Goal: Information Seeking & Learning: Learn about a topic

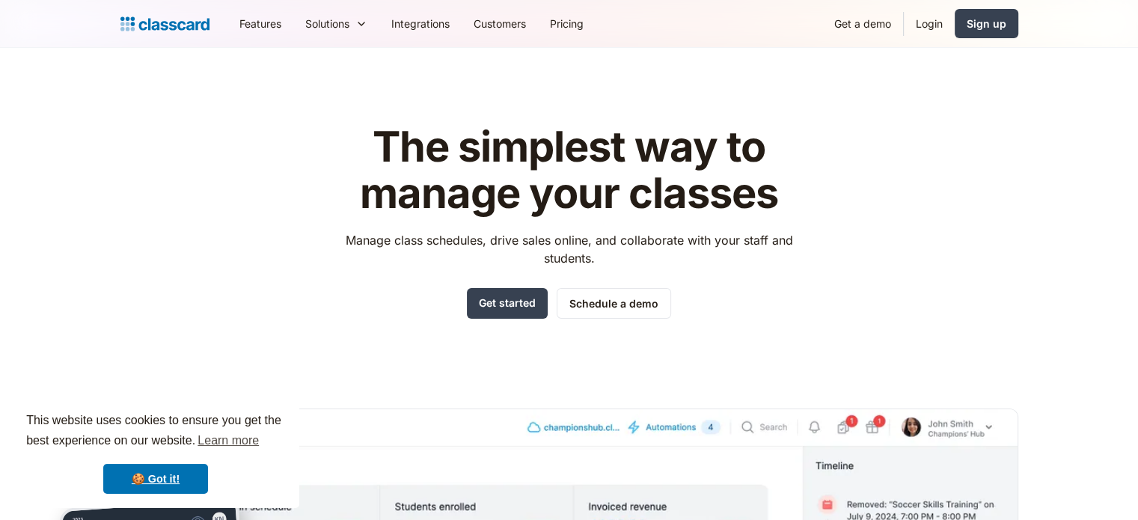
drag, startPoint x: 1135, startPoint y: 29, endPoint x: 1146, endPoint y: 31, distance: 11.4
click at [1137, 31] on html "This website uses cookies to ensure you get the best experience on our website.…" at bounding box center [569, 260] width 1138 height 520
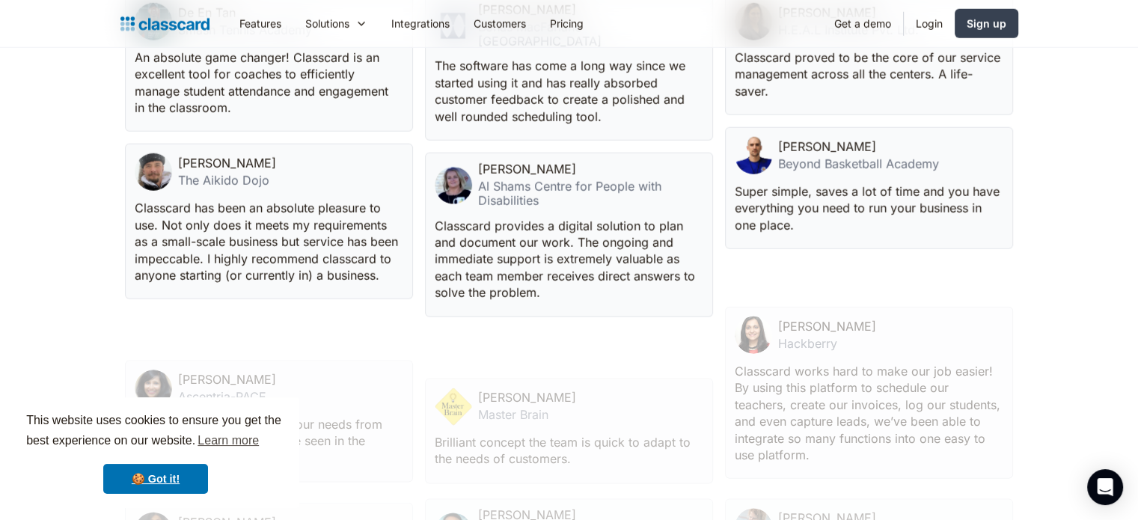
scroll to position [3968, 0]
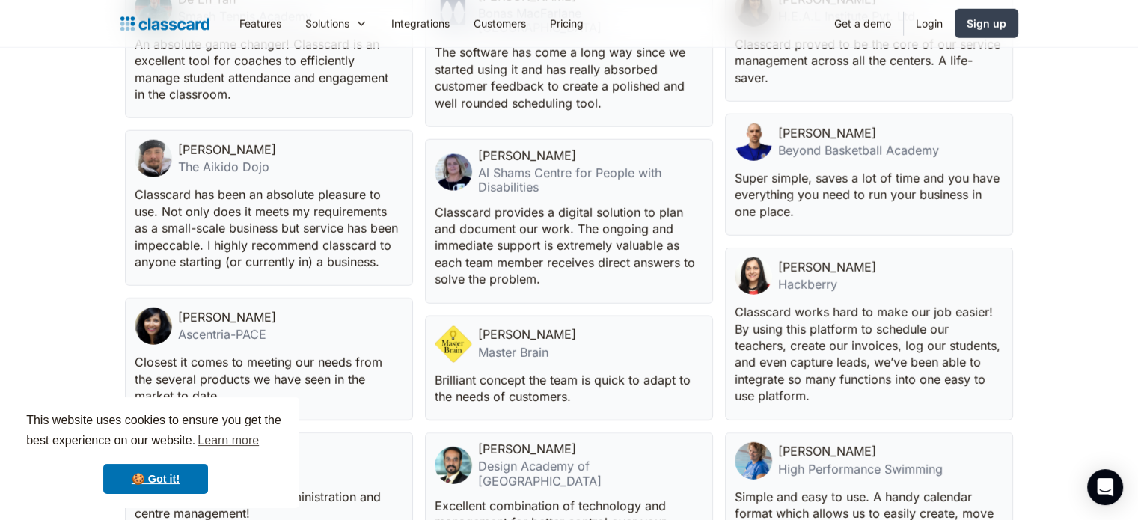
drag, startPoint x: 1134, startPoint y: 389, endPoint x: 1131, endPoint y: 403, distance: 14.5
click at [1131, 403] on section "Our growing wall of love These are the stories of some of our very early custom…" at bounding box center [569, 183] width 1138 height 841
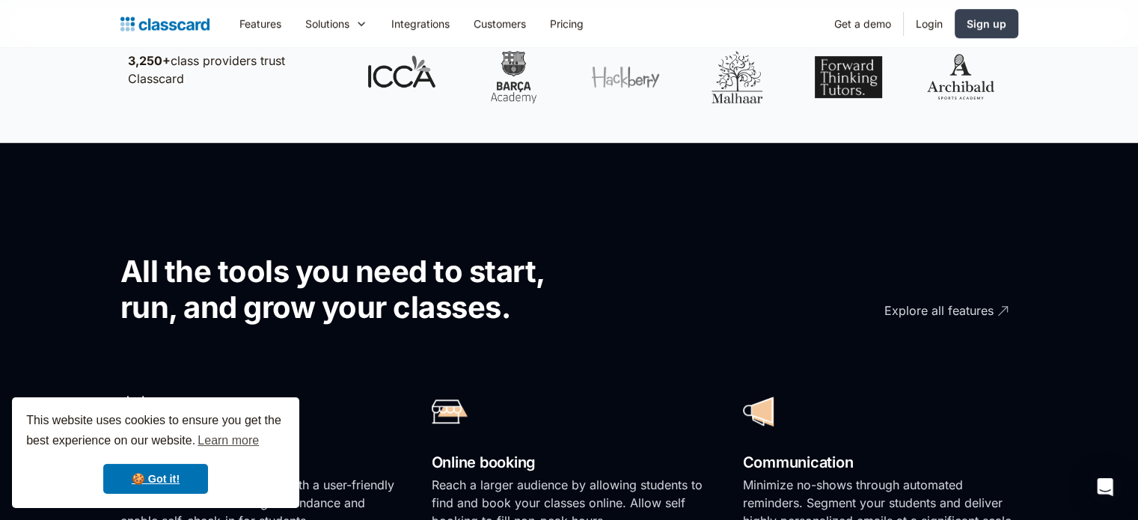
scroll to position [0, 0]
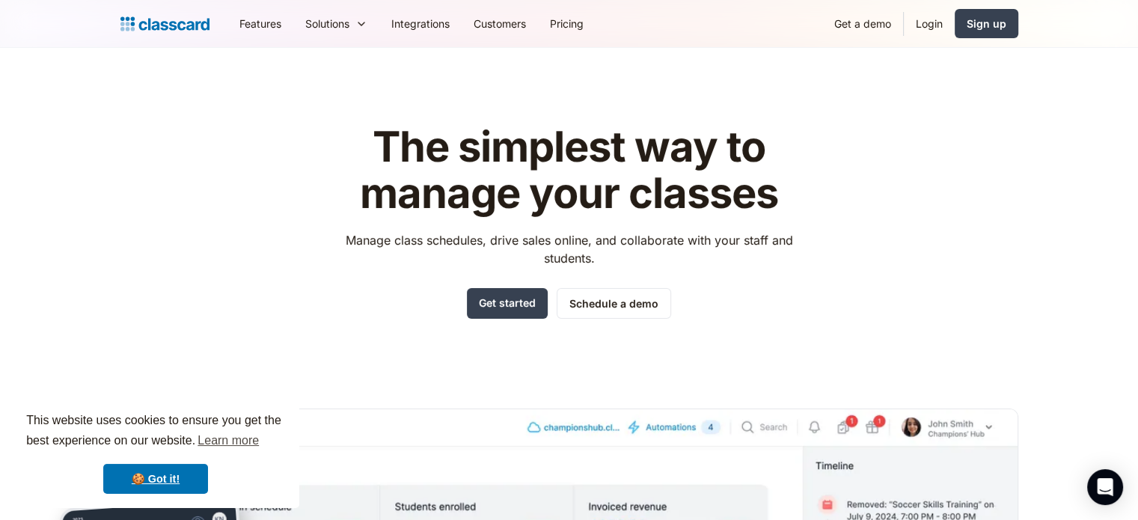
click at [165, 26] on img at bounding box center [164, 23] width 89 height 21
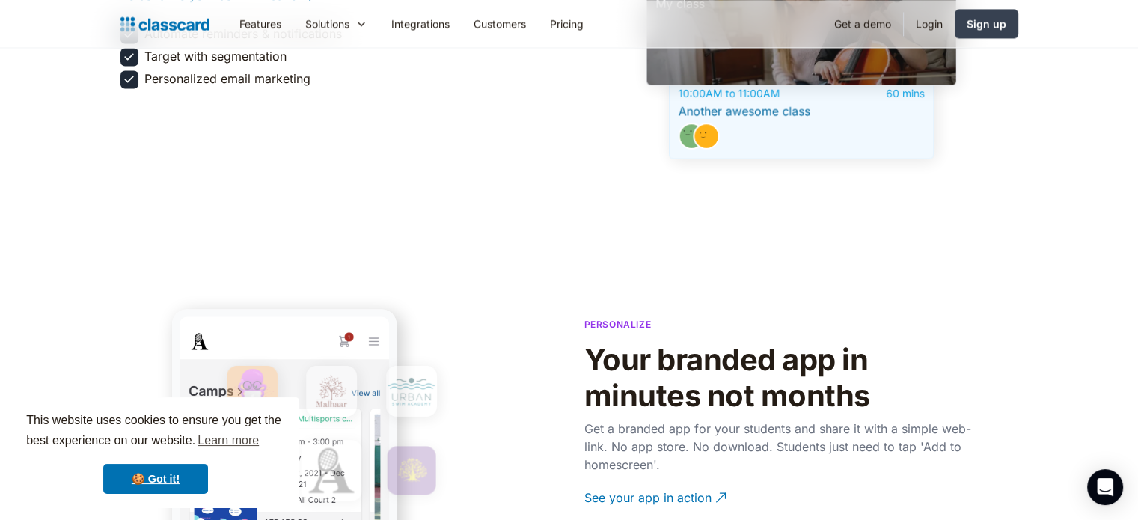
scroll to position [2400, 0]
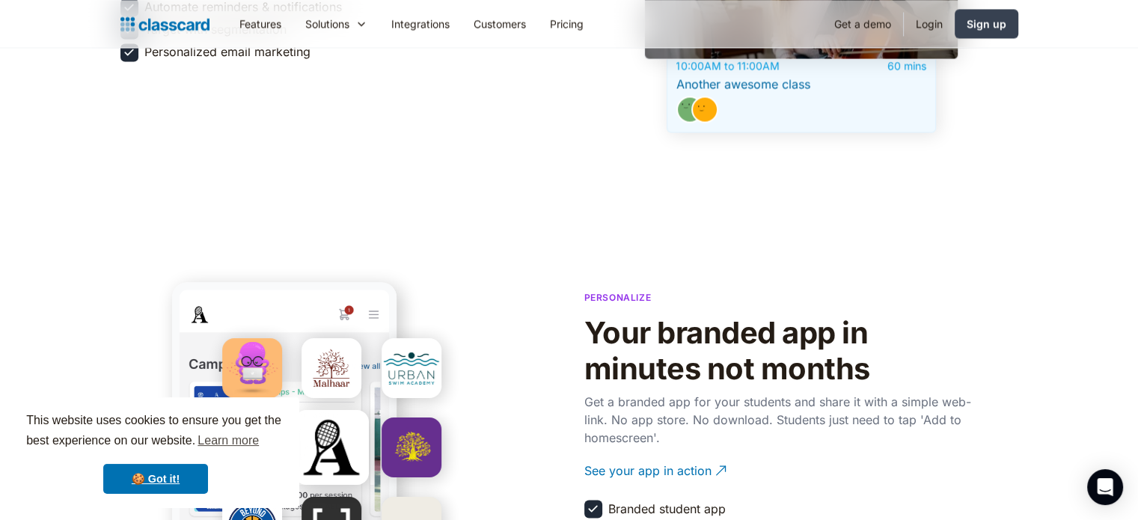
drag, startPoint x: 1134, startPoint y: 236, endPoint x: 1140, endPoint y: 242, distance: 8.5
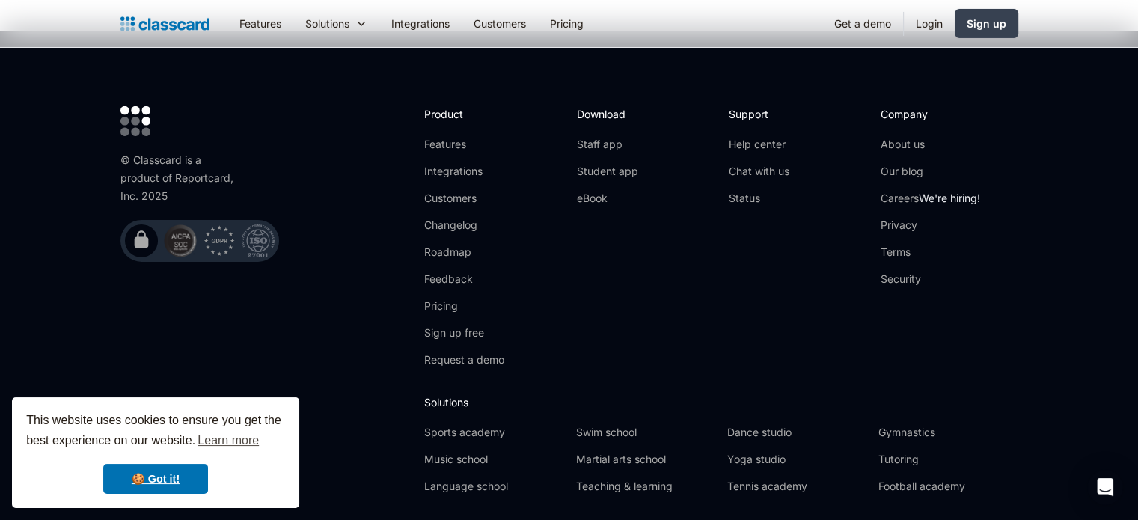
scroll to position [5038, 0]
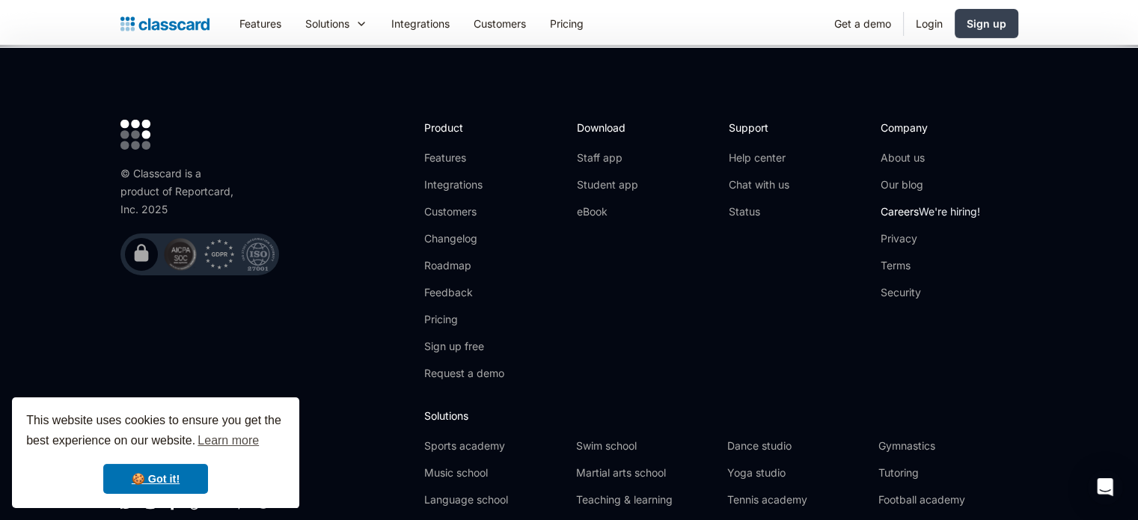
click at [907, 204] on link "Careers We're hiring!" at bounding box center [929, 211] width 99 height 15
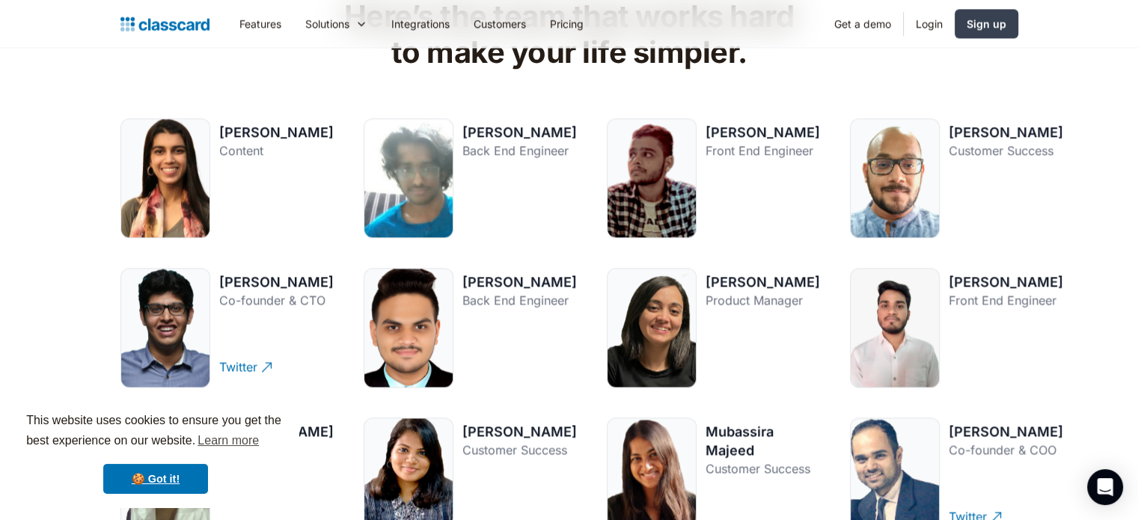
scroll to position [1927, 0]
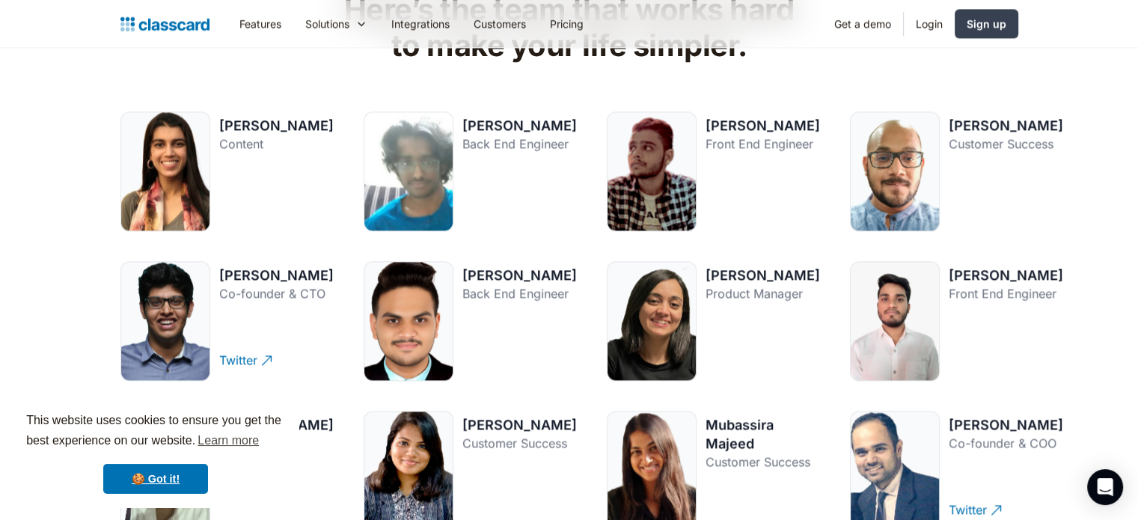
drag, startPoint x: 1141, startPoint y: 122, endPoint x: 1148, endPoint y: 203, distance: 81.1
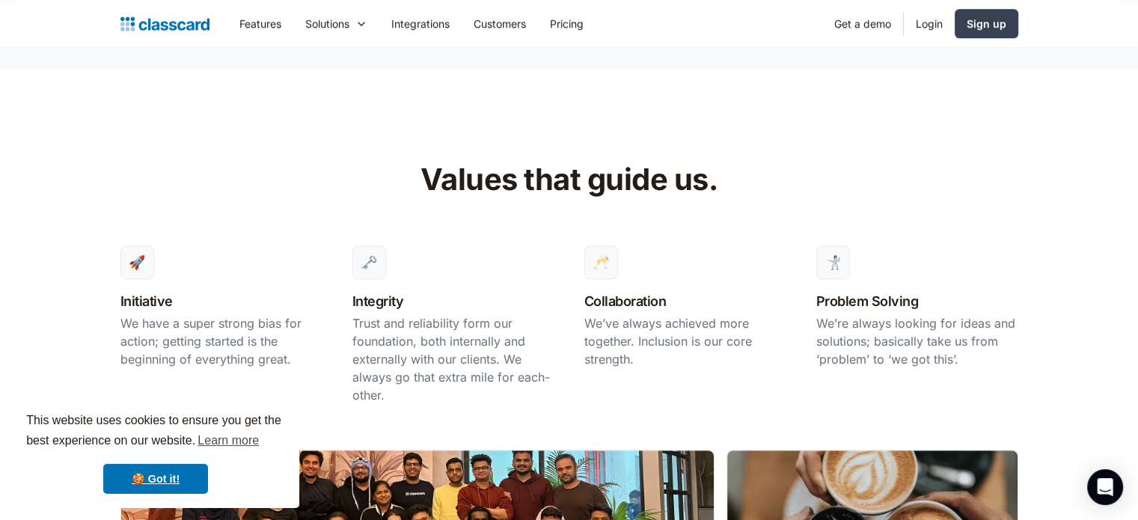
scroll to position [769, 0]
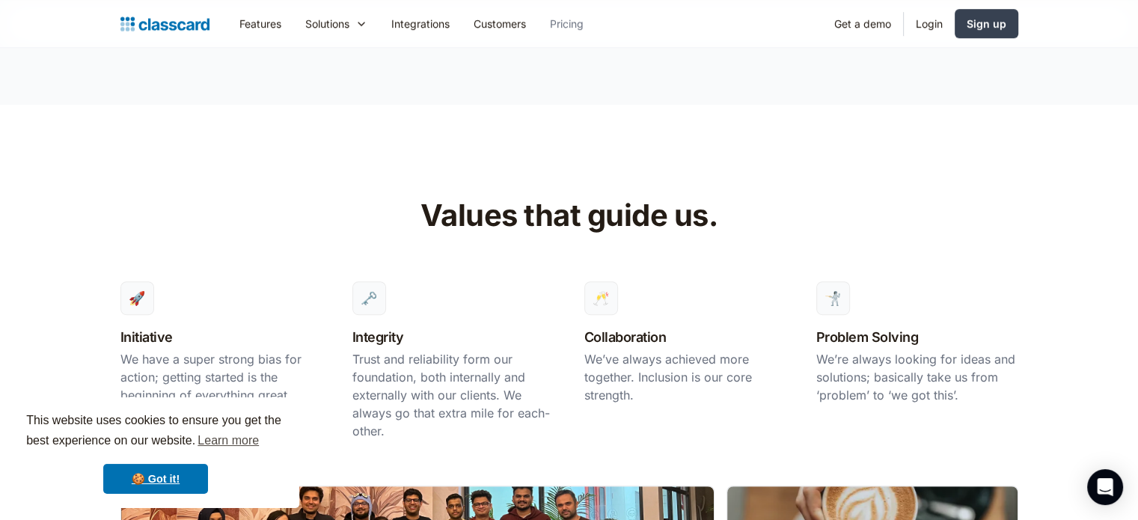
click at [574, 23] on link "Pricing" at bounding box center [567, 24] width 58 height 34
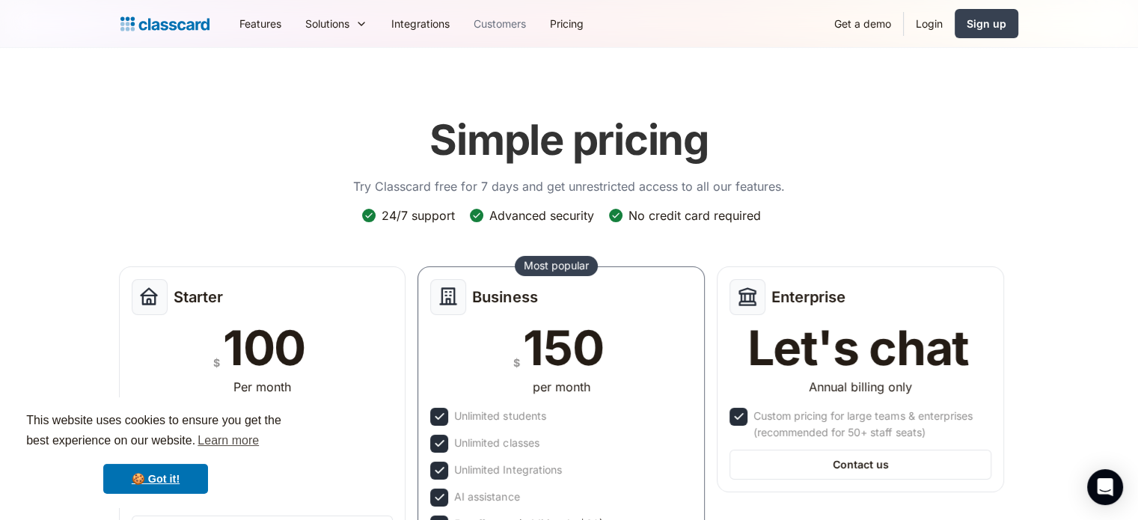
click at [497, 21] on link "Customers" at bounding box center [500, 24] width 76 height 34
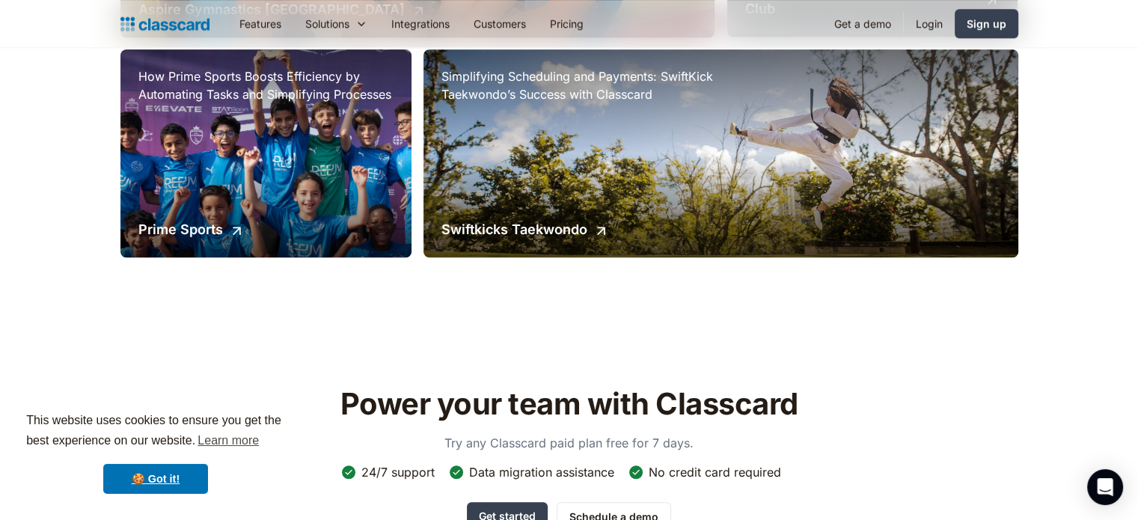
scroll to position [1236, 0]
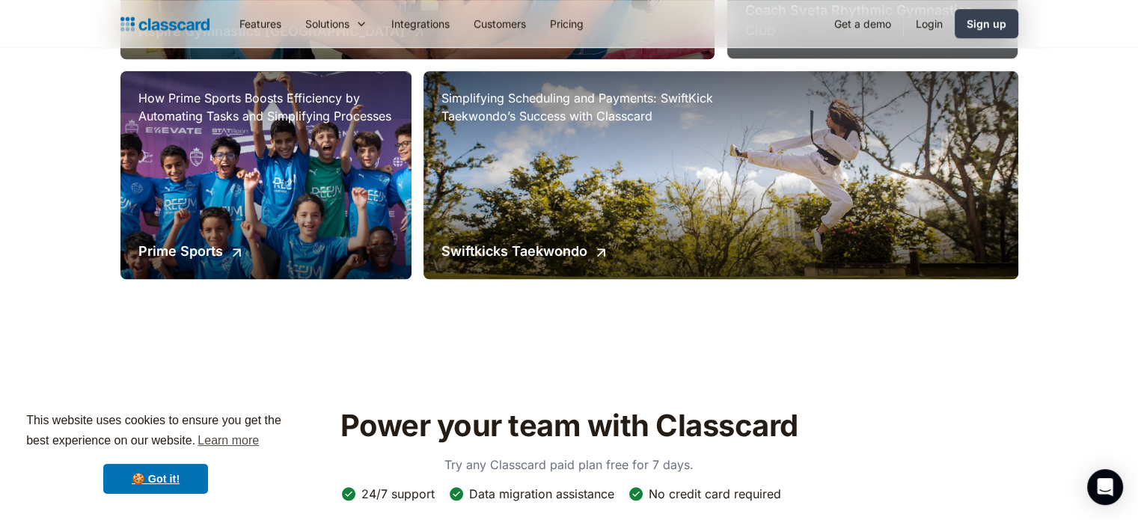
drag, startPoint x: 1148, startPoint y: 144, endPoint x: 1132, endPoint y: 331, distance: 187.7
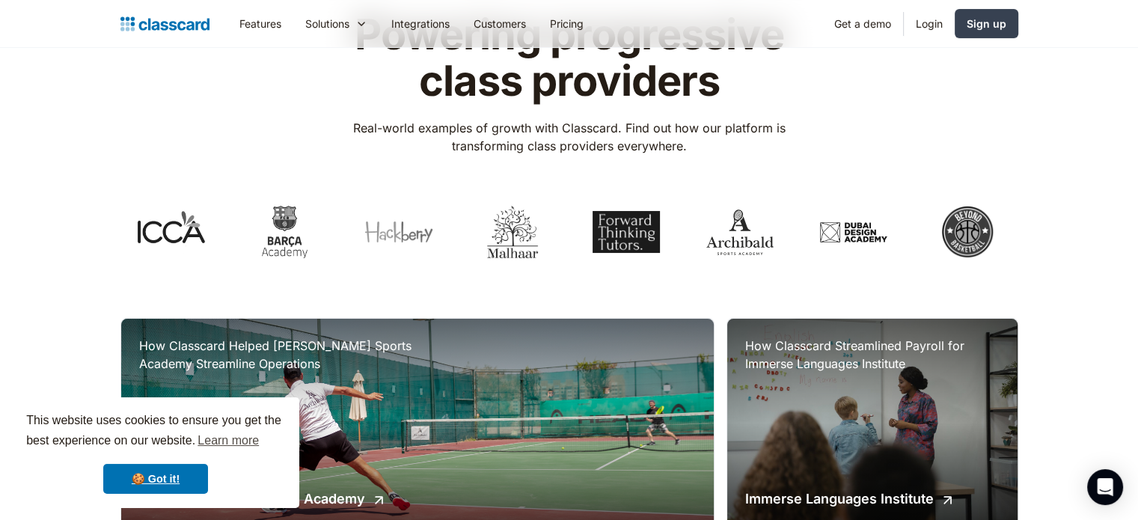
scroll to position [96, 0]
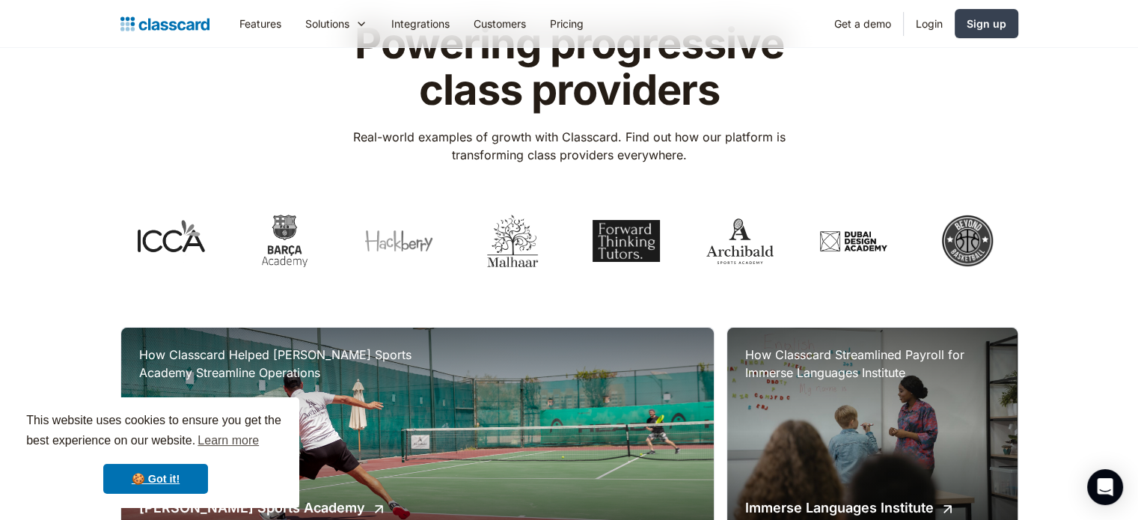
drag, startPoint x: 1123, startPoint y: 93, endPoint x: 1147, endPoint y: 81, distance: 27.4
click at [1137, 81] on html "This website uses cookies to ensure you get the best experience on our website.…" at bounding box center [569, 164] width 1138 height 520
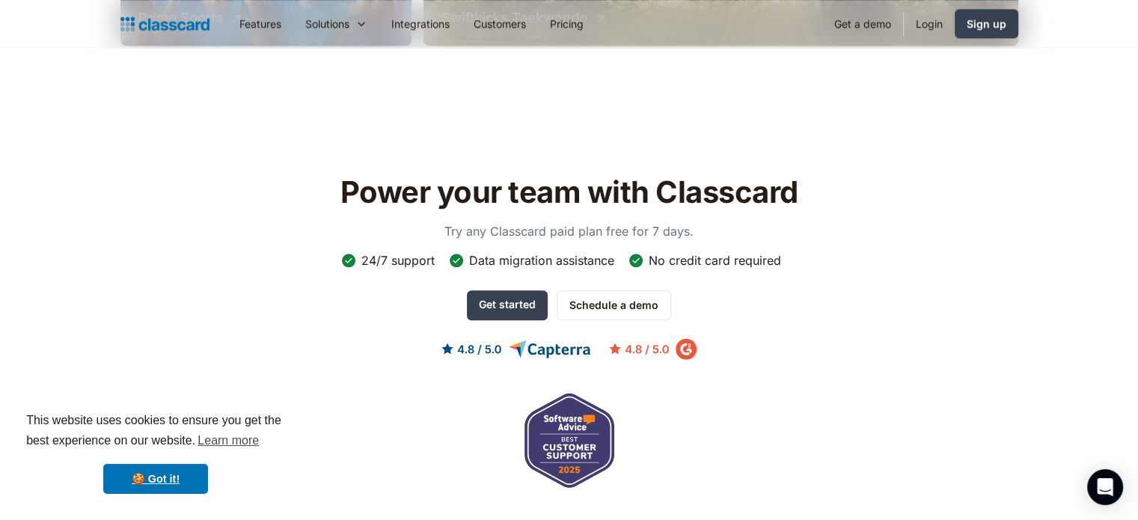
scroll to position [1532, 0]
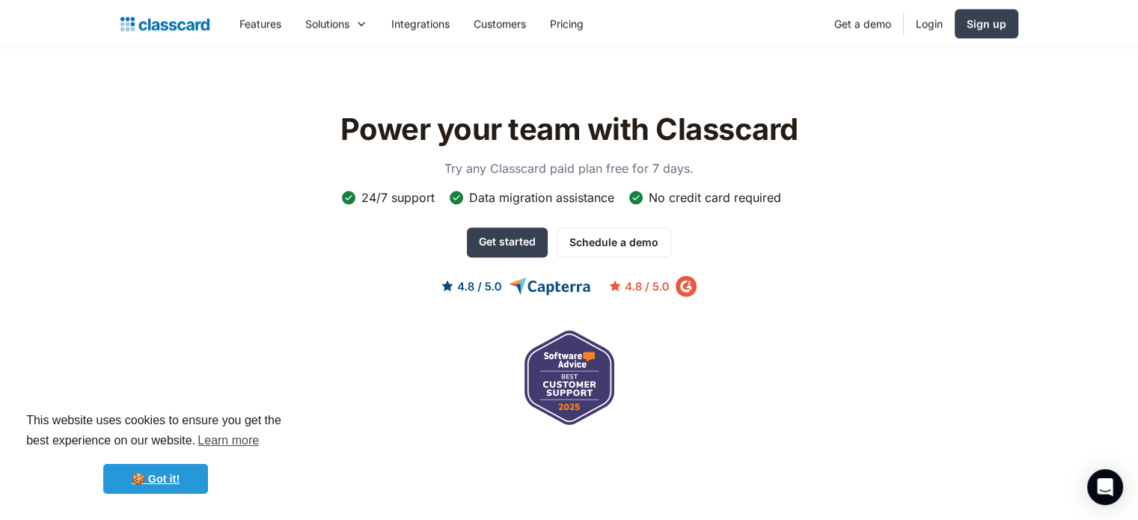
click at [198, 473] on link "🍪 Got it!" at bounding box center [155, 479] width 105 height 30
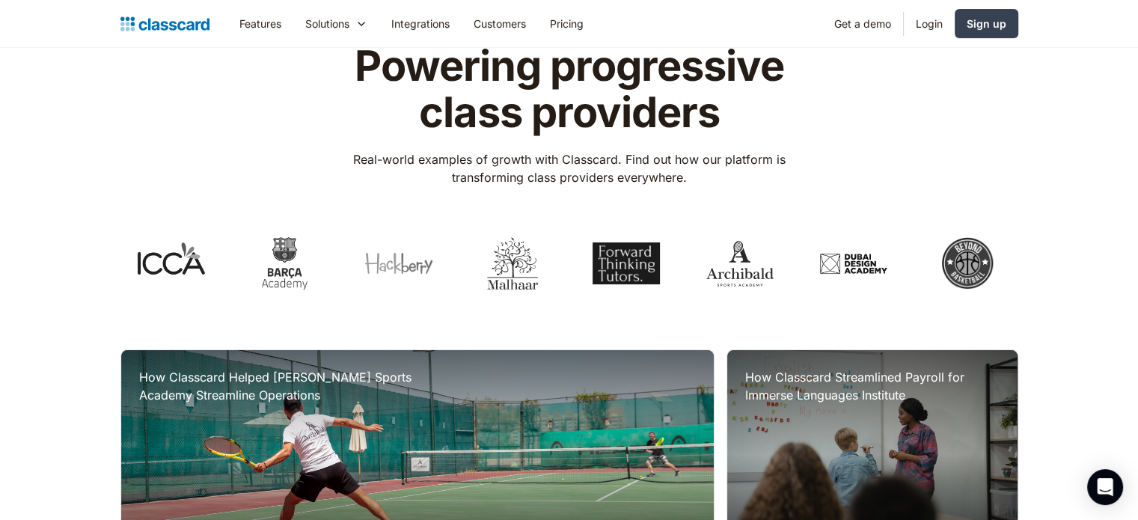
scroll to position [67, 0]
